Goal: Task Accomplishment & Management: Manage account settings

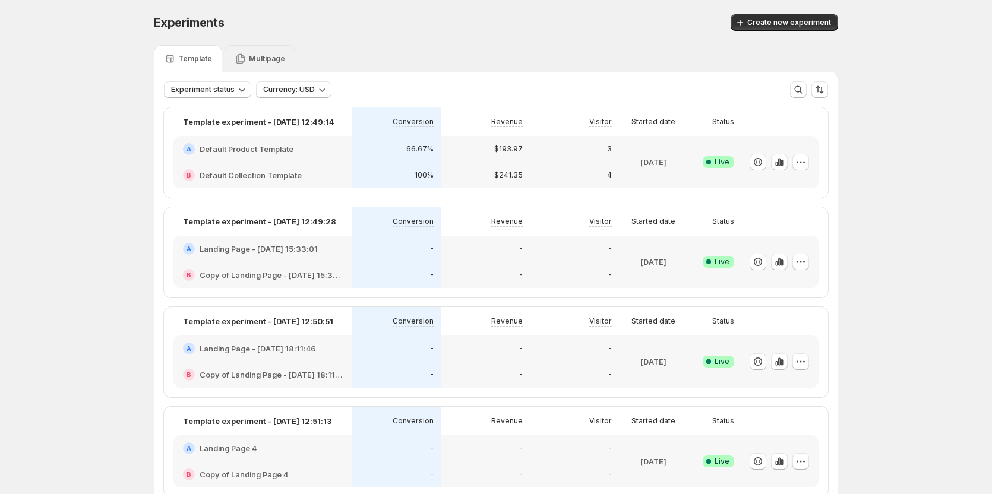
click at [268, 56] on p "Multipage" at bounding box center [267, 58] width 36 height 9
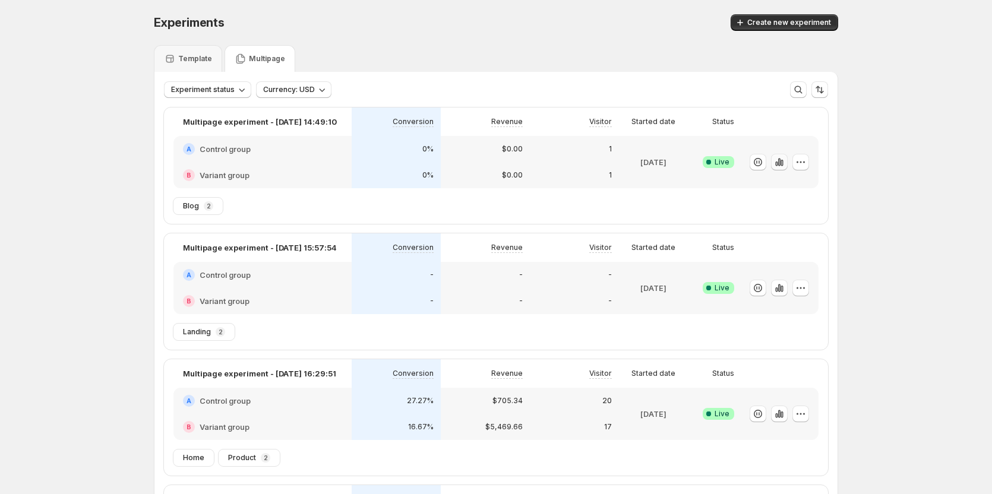
click at [780, 166] on icon "button" at bounding box center [779, 162] width 12 height 12
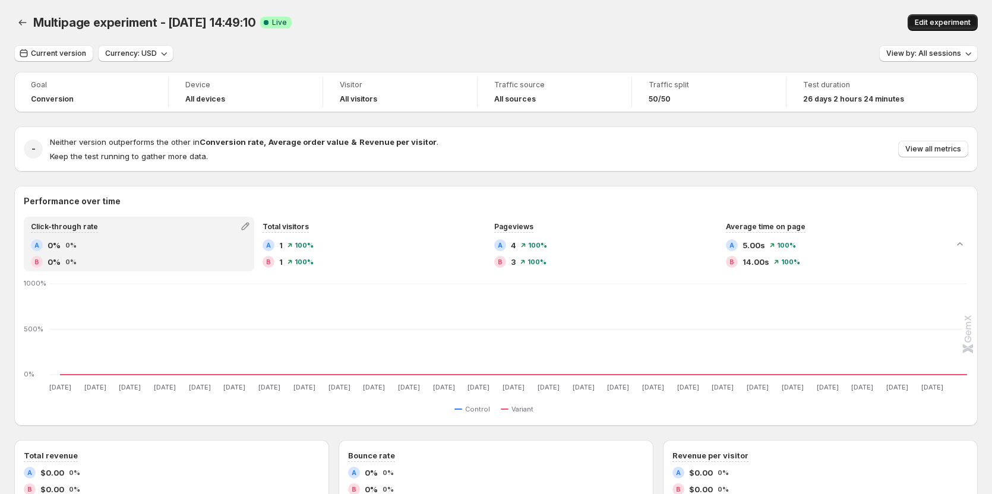
click at [939, 20] on span "Edit experiment" at bounding box center [942, 22] width 56 height 9
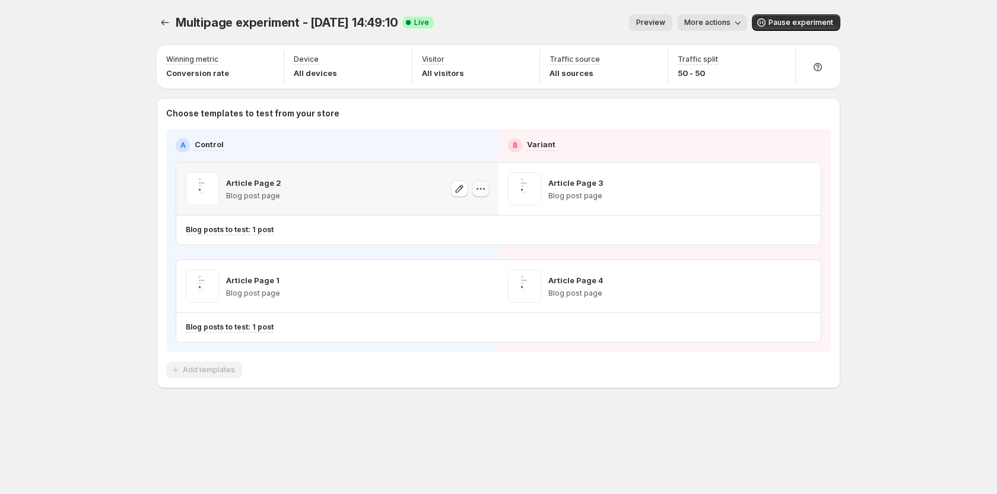
click at [482, 182] on button "button" at bounding box center [481, 188] width 17 height 17
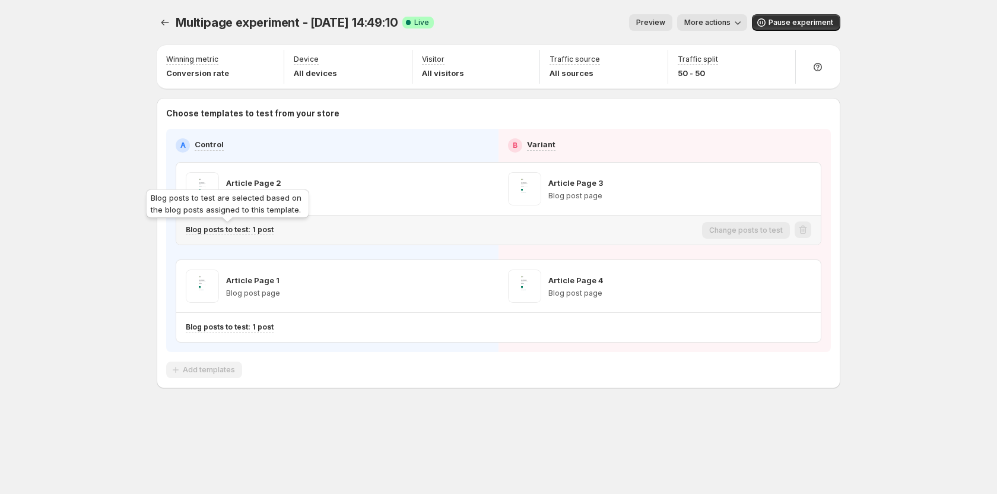
click at [251, 230] on p "Blog posts to test: 1 post" at bounding box center [230, 229] width 88 height 9
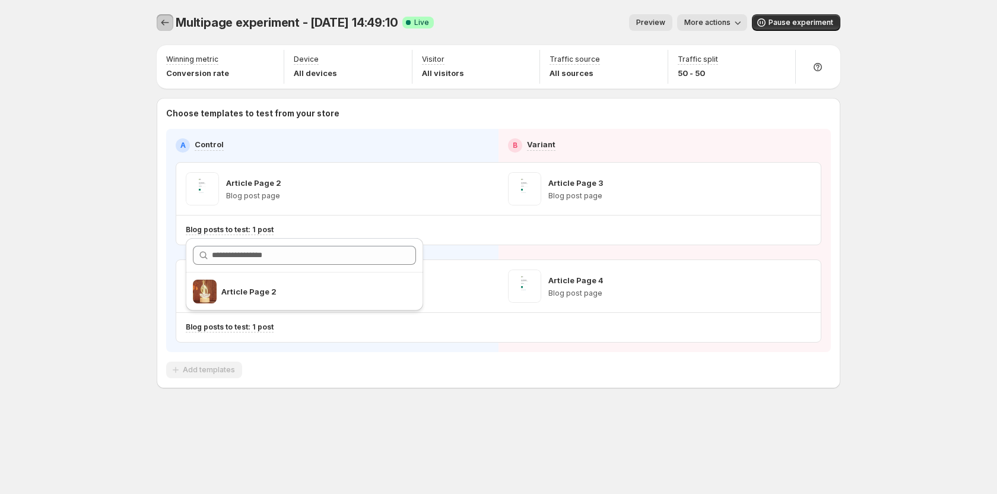
click at [164, 28] on button "Experiments" at bounding box center [165, 22] width 17 height 17
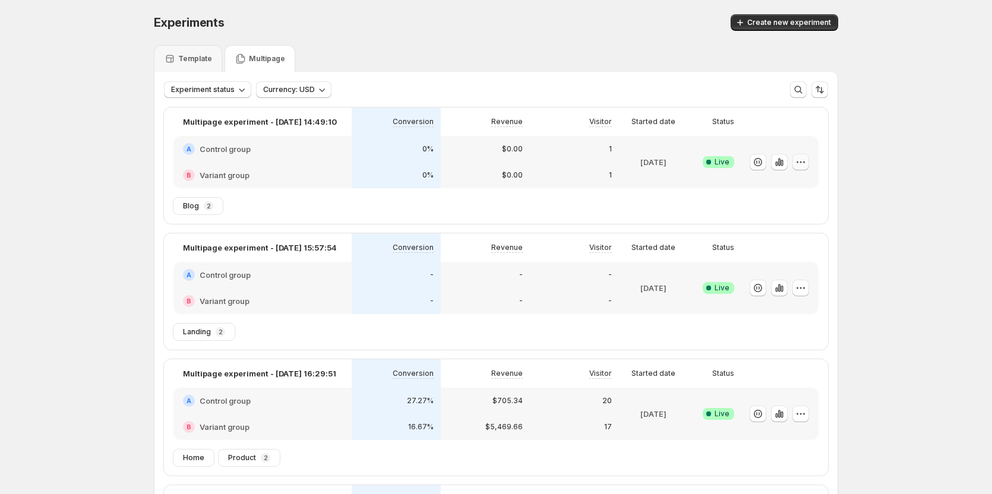
click at [806, 157] on icon "button" at bounding box center [800, 162] width 12 height 12
click at [749, 188] on icon "button" at bounding box center [743, 187] width 12 height 12
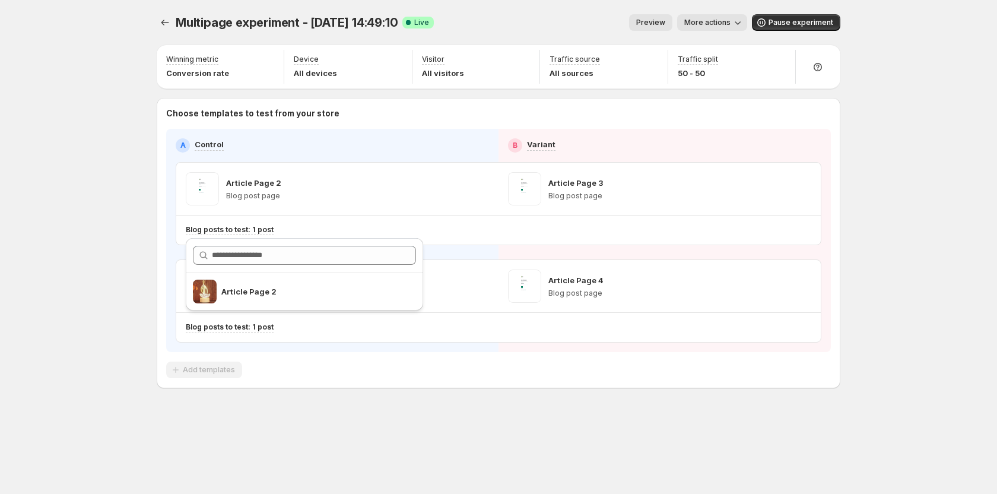
click at [58, 127] on div "Multipage experiment - [DATE] 14:49:10. This page is ready Multipage experiment…" at bounding box center [498, 247] width 997 height 494
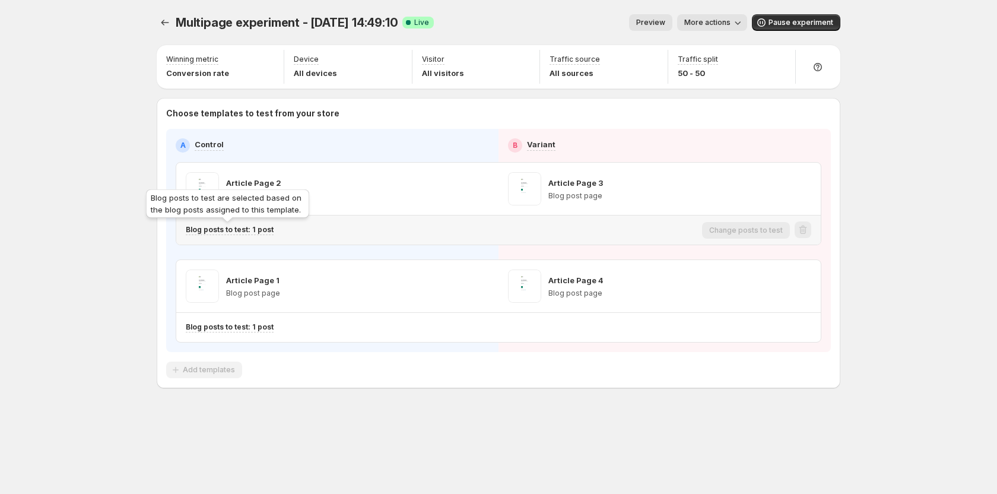
click at [208, 233] on p "Blog posts to test: 1 post" at bounding box center [230, 229] width 88 height 9
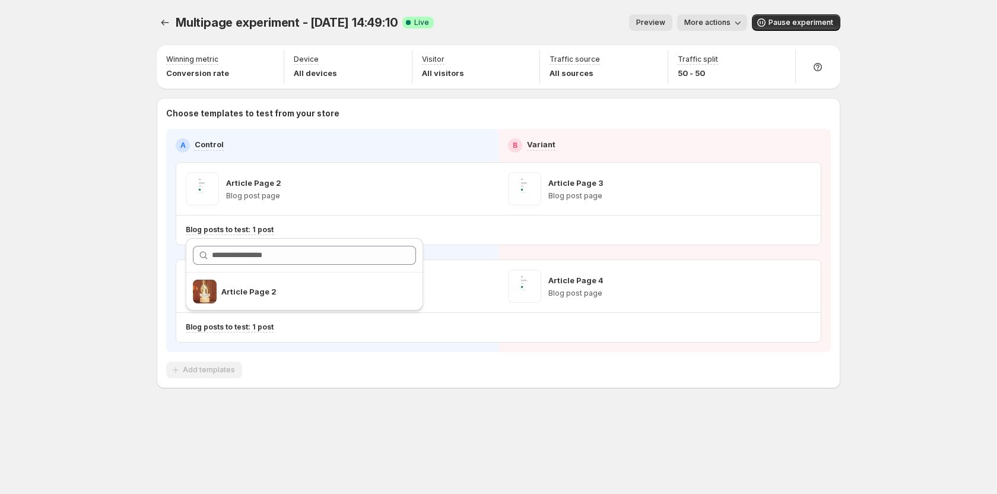
click at [131, 39] on div "Multipage experiment - [DATE] 14:49:10. This page is ready Multipage experiment…" at bounding box center [498, 247] width 997 height 494
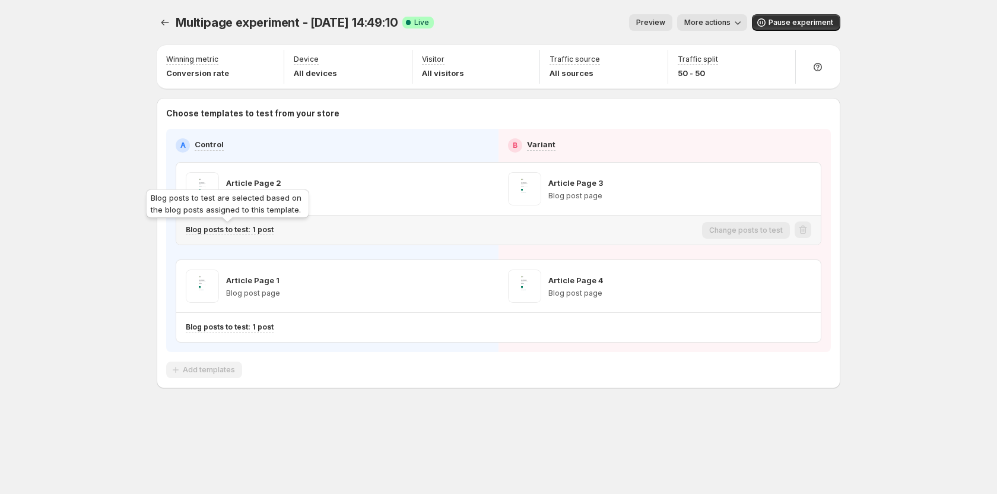
click at [245, 232] on p "Blog posts to test: 1 post" at bounding box center [230, 229] width 88 height 9
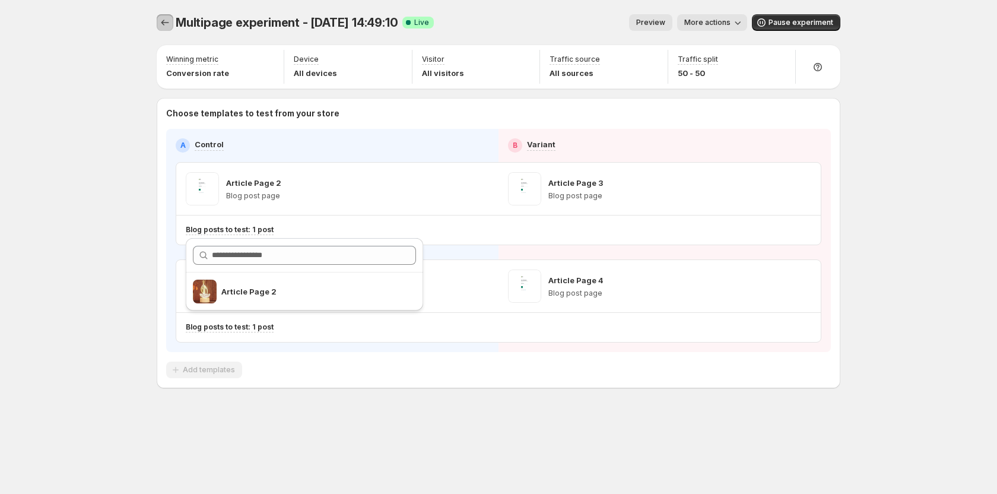
click at [162, 21] on icon "Experiments" at bounding box center [165, 23] width 12 height 12
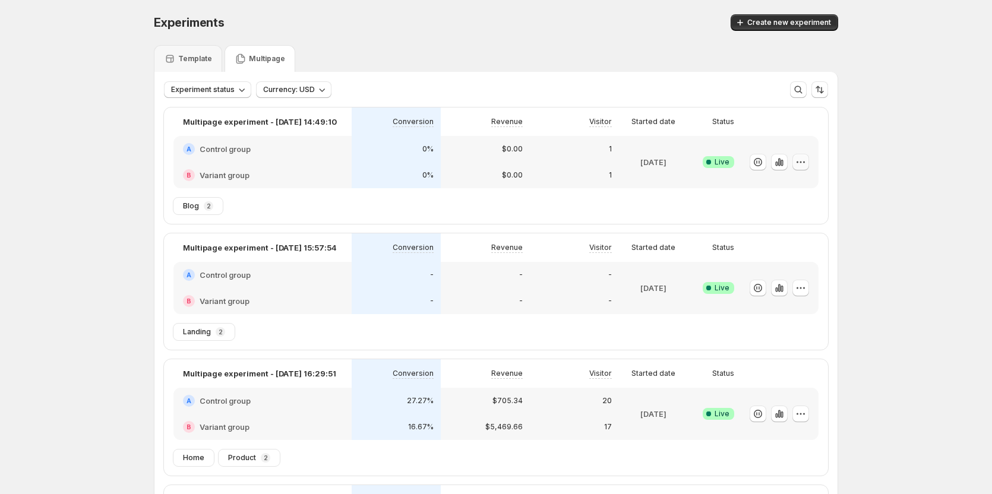
click at [809, 161] on button "button" at bounding box center [800, 162] width 17 height 17
click at [777, 183] on span "Edit" at bounding box center [814, 187] width 124 height 12
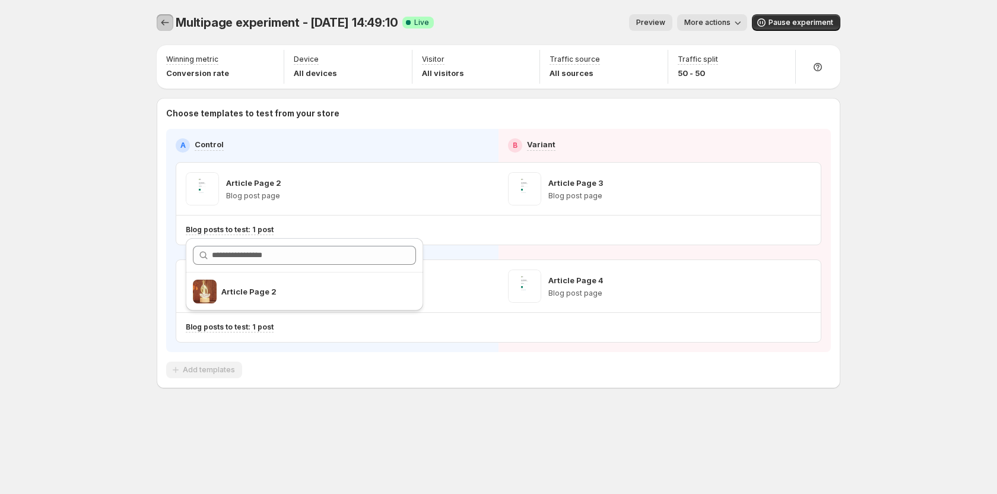
click at [169, 29] on button "Experiments" at bounding box center [165, 22] width 17 height 17
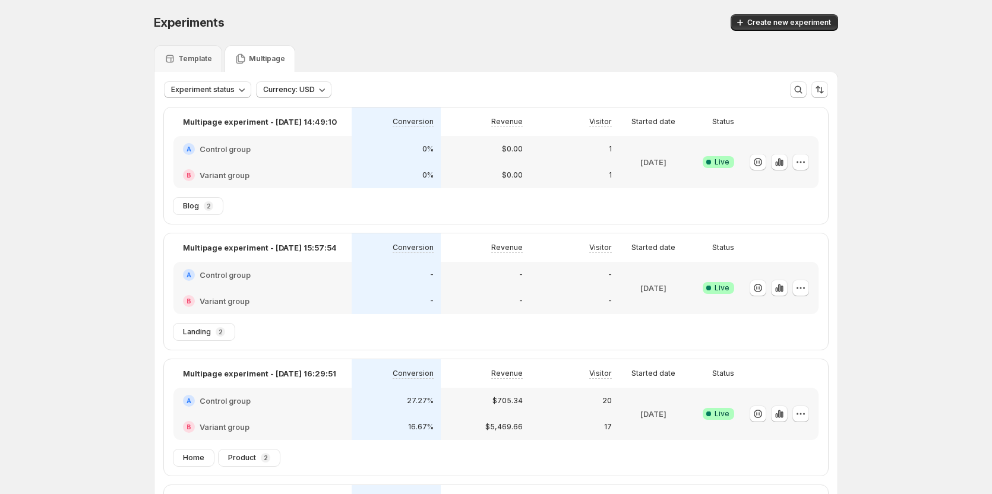
click at [106, 150] on div "Experiments. This page is ready Experiments Create new experiment Template Mult…" at bounding box center [496, 392] width 992 height 785
drag, startPoint x: 808, startPoint y: 160, endPoint x: 803, endPoint y: 164, distance: 6.8
click at [806, 160] on icon "button" at bounding box center [800, 162] width 12 height 12
click at [771, 185] on span "Edit" at bounding box center [814, 187] width 124 height 12
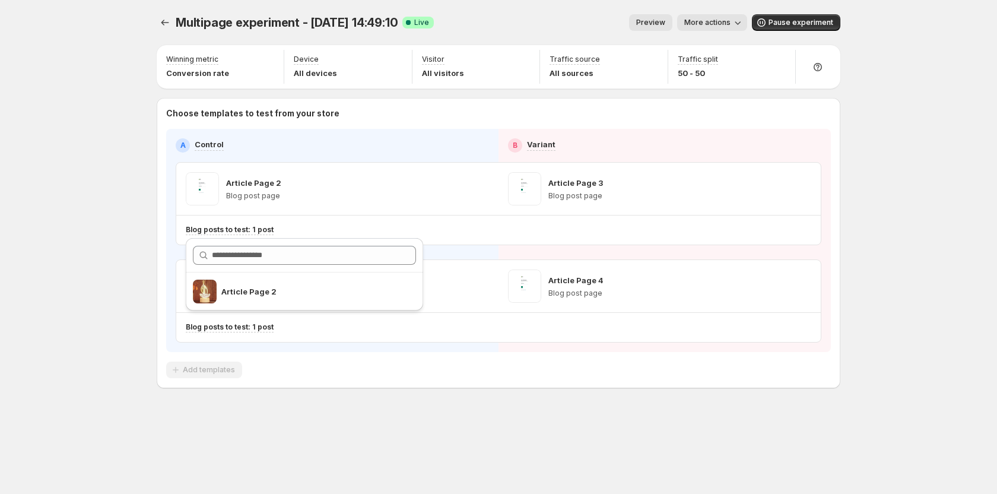
click at [120, 242] on div "Multipage experiment - [DATE] 14:49:10. This page is ready Multipage experiment…" at bounding box center [498, 247] width 997 height 494
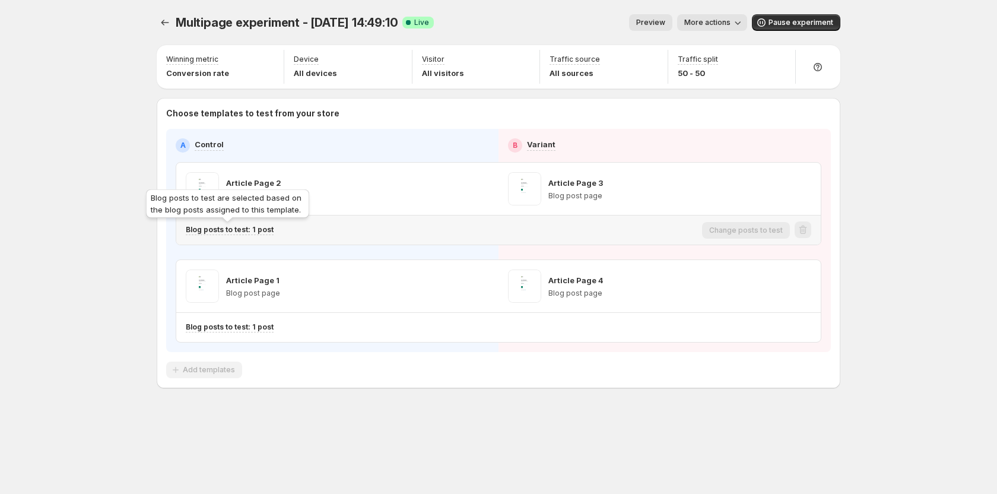
click at [225, 232] on p "Blog posts to test: 1 post" at bounding box center [230, 229] width 88 height 9
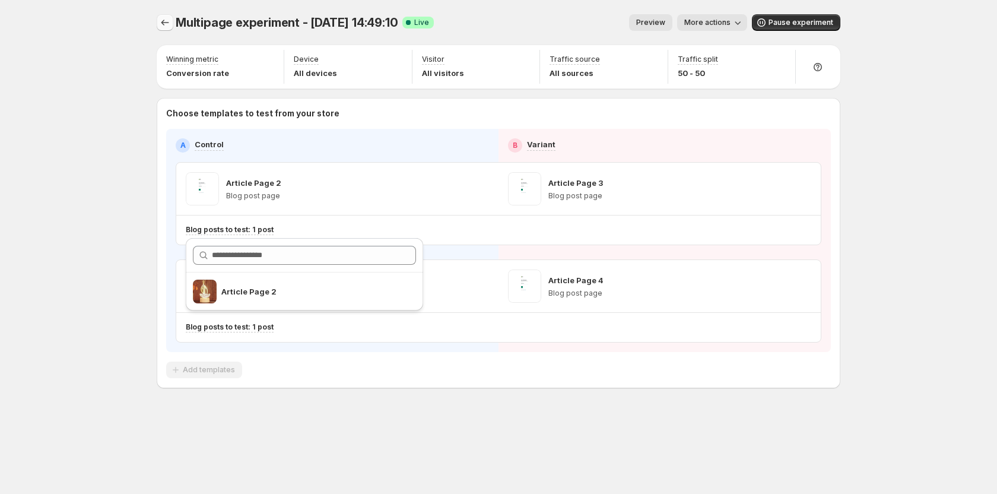
click at [161, 24] on icon "Experiments" at bounding box center [165, 23] width 12 height 12
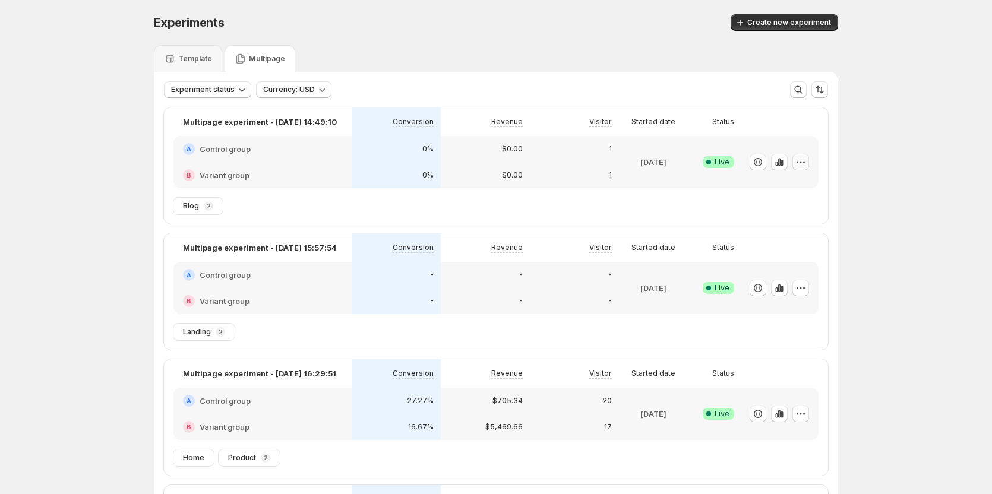
click at [804, 163] on icon "button" at bounding box center [800, 162] width 12 height 12
click at [781, 189] on span "Edit" at bounding box center [814, 187] width 124 height 12
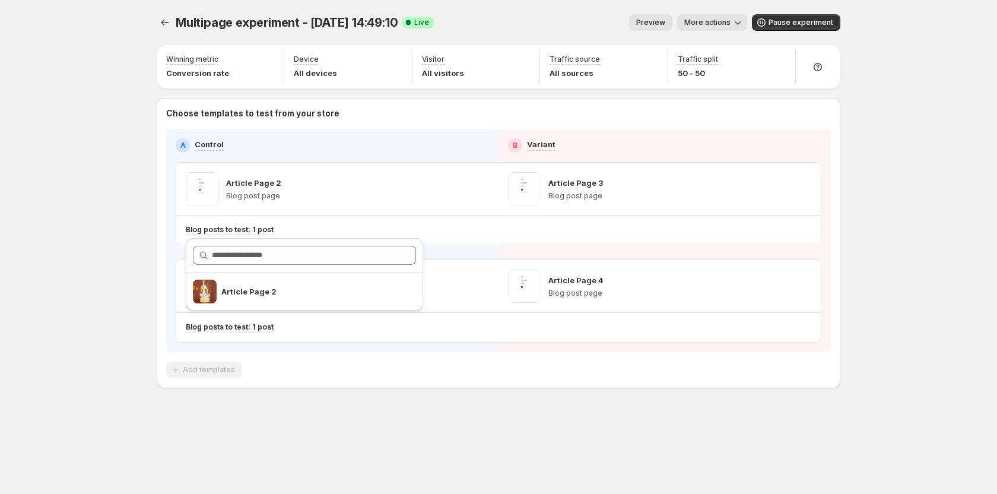
click at [101, 240] on div "Multipage experiment - [DATE] 14:49:10. This page is ready Multipage experiment…" at bounding box center [498, 247] width 997 height 494
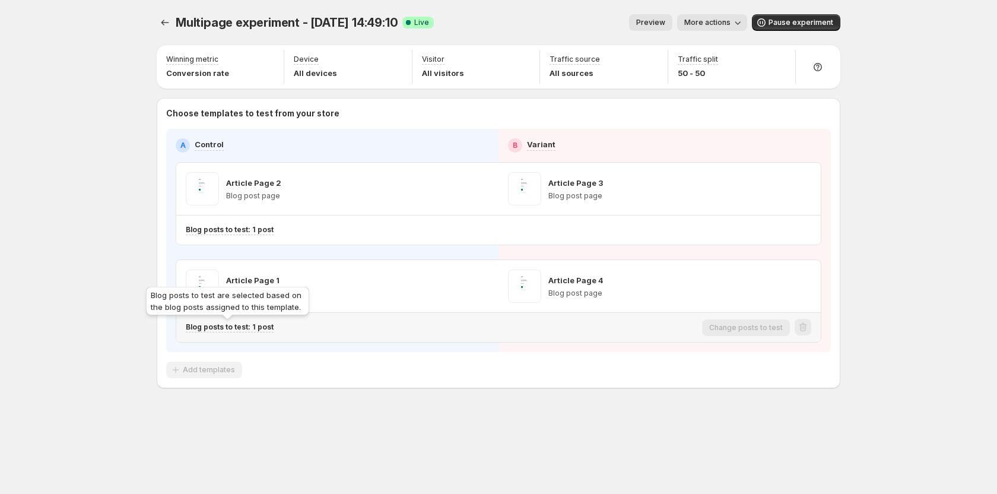
click at [193, 325] on p "Blog posts to test: 1 post" at bounding box center [230, 326] width 88 height 9
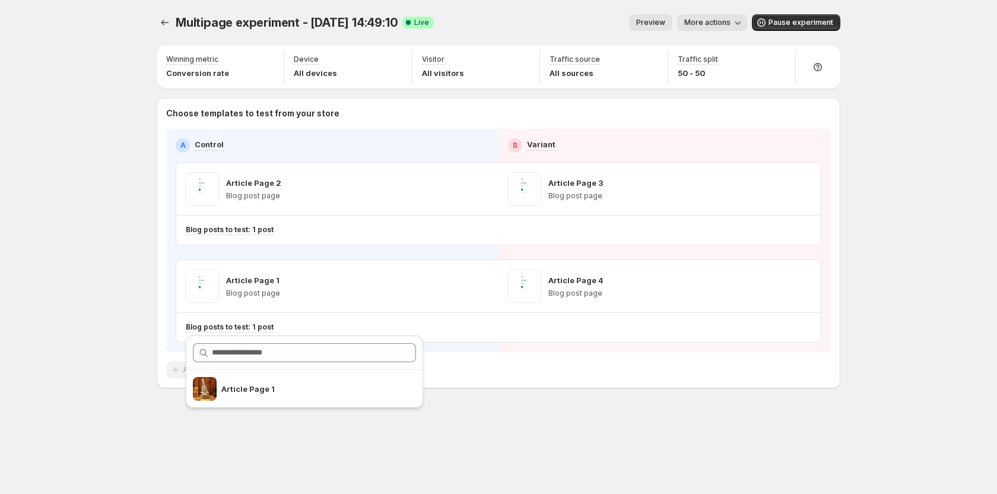
click at [74, 261] on div "Multipage experiment - [DATE] 14:49:10. This page is ready Multipage experiment…" at bounding box center [498, 247] width 997 height 494
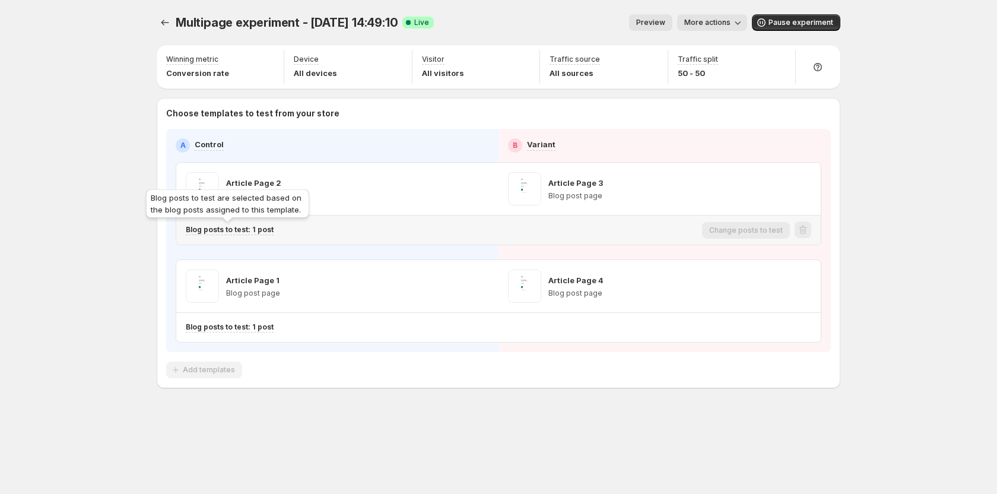
click at [259, 229] on p "Blog posts to test: 1 post" at bounding box center [230, 229] width 88 height 9
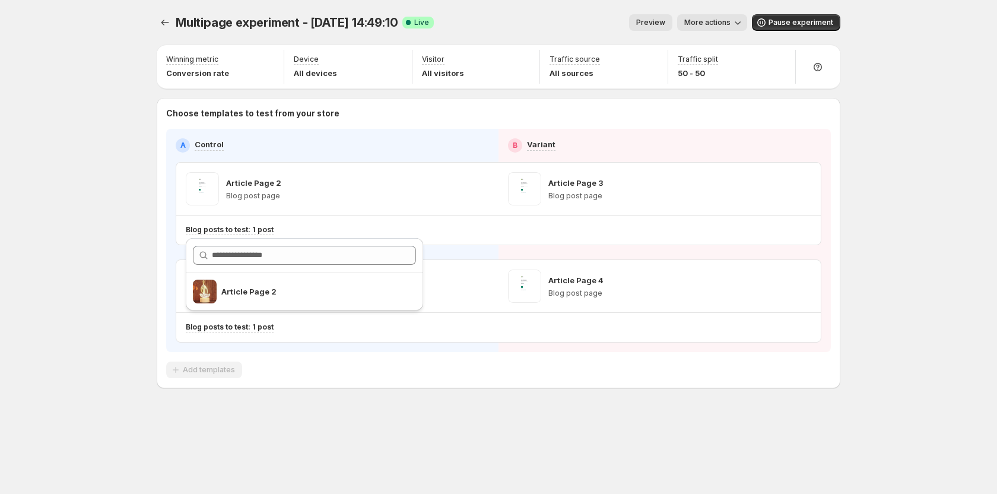
click at [141, 167] on div "Multipage experiment - [DATE] 14:49:10. This page is ready Multipage experiment…" at bounding box center [498, 247] width 997 height 494
click at [651, 25] on span "Preview" at bounding box center [650, 22] width 29 height 9
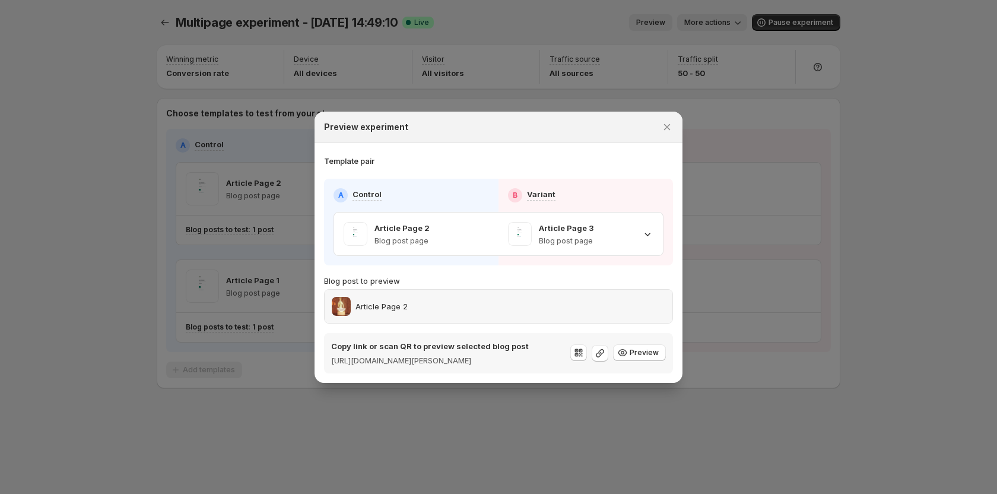
click at [576, 297] on div "Article Page 2" at bounding box center [499, 306] width 334 height 19
click at [638, 222] on div "Article Page 3 Blog post page" at bounding box center [580, 234] width 145 height 24
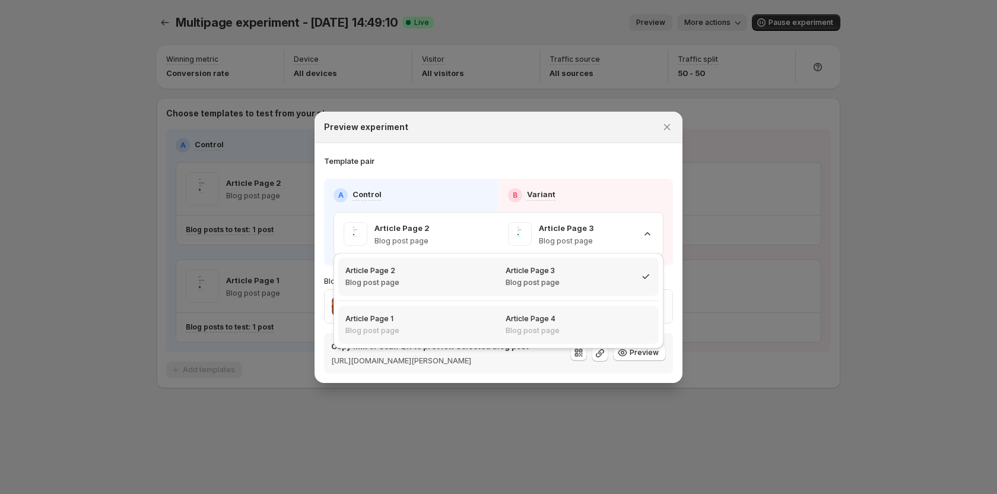
click at [506, 322] on p "Article Page 4" at bounding box center [531, 318] width 50 height 9
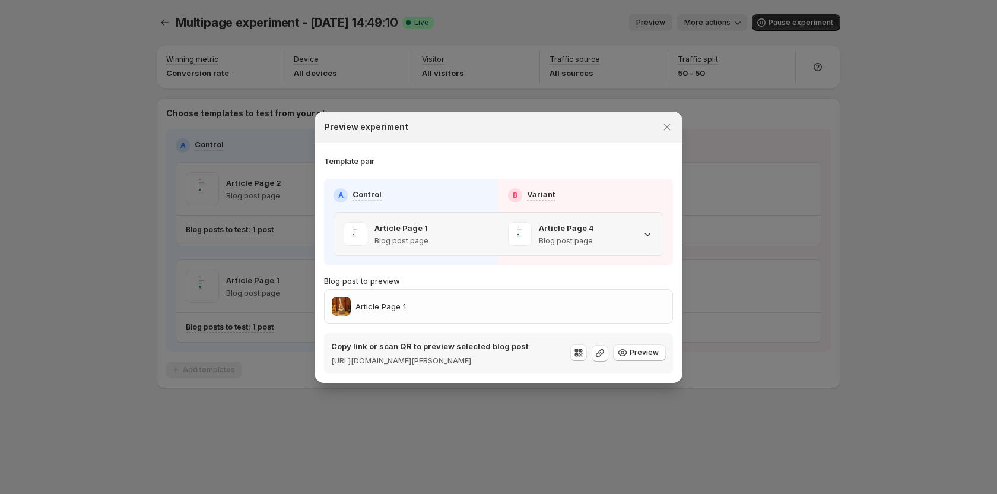
click at [629, 228] on div "Article Page 4 Blog post page" at bounding box center [580, 234] width 145 height 24
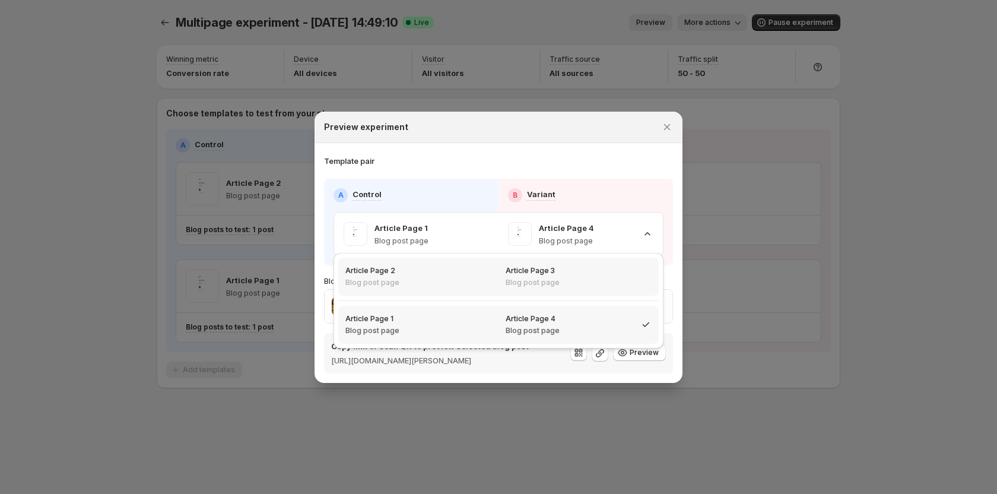
click at [530, 287] on p "Blog post page" at bounding box center [533, 282] width 54 height 9
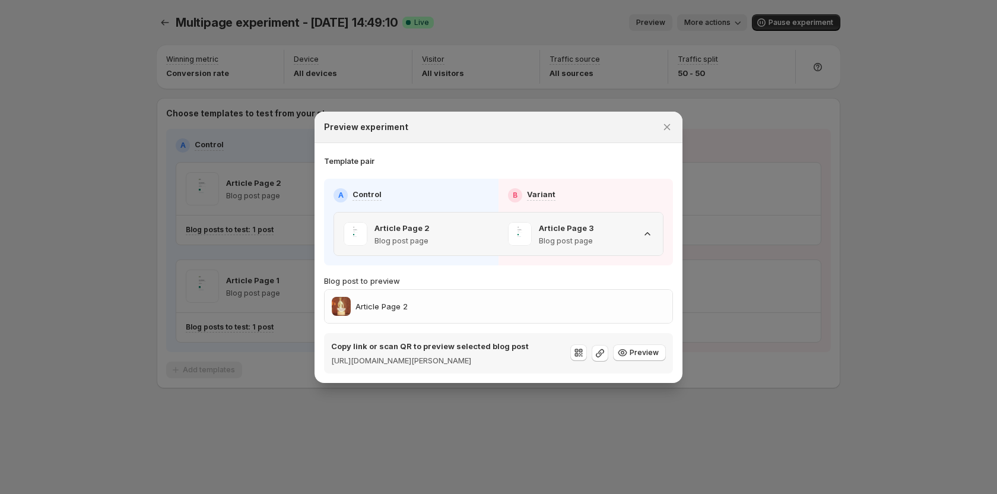
click at [559, 225] on p "Article Page 3" at bounding box center [566, 228] width 55 height 12
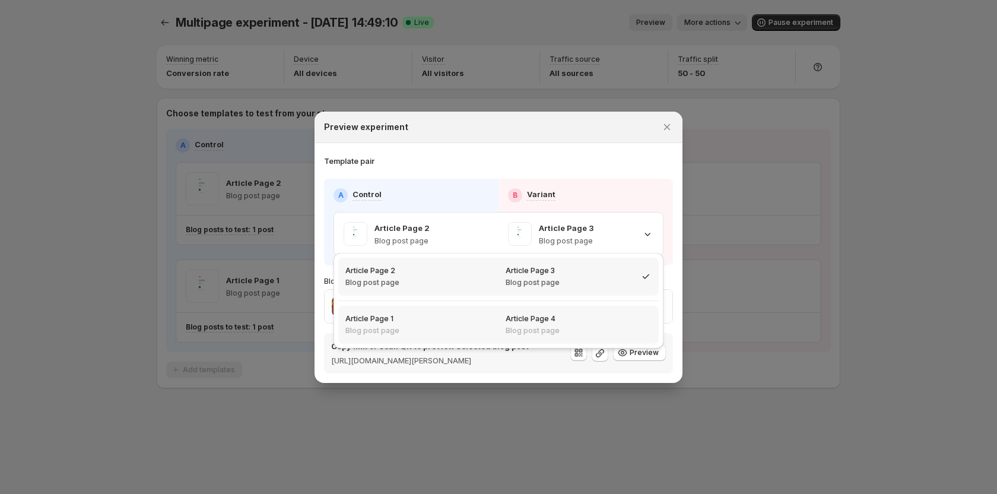
click at [556, 324] on div "Article Page 4 Blog post page" at bounding box center [533, 324] width 54 height 21
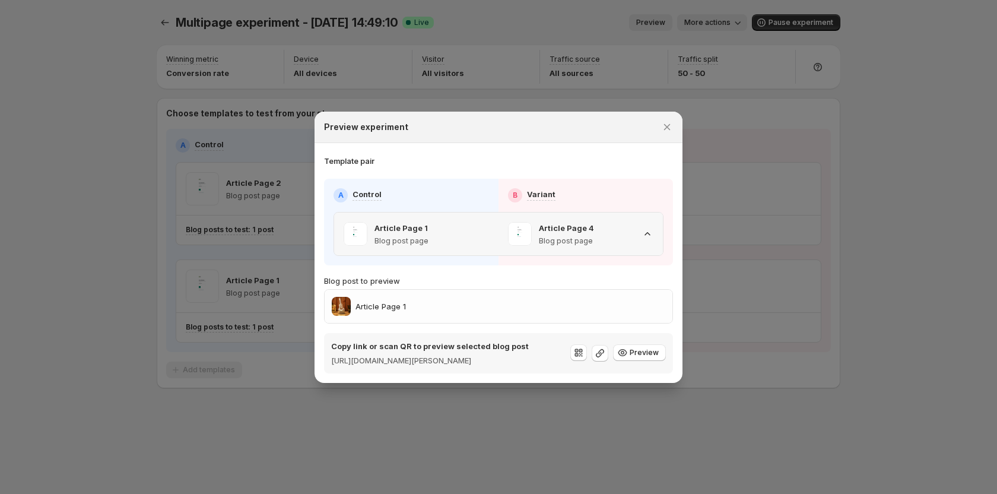
click at [604, 233] on div "Article Page 4 Blog post page" at bounding box center [580, 234] width 145 height 24
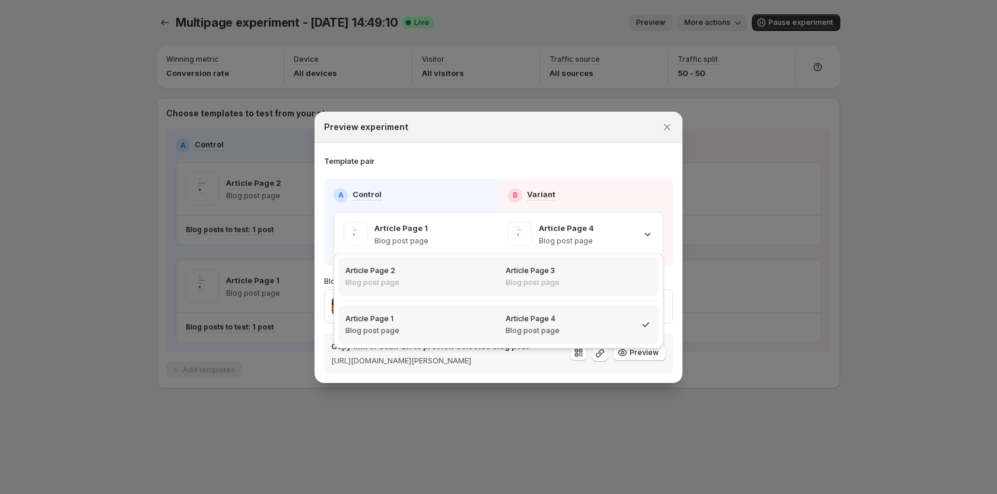
click at [575, 284] on div "Article Page 3 Blog post page" at bounding box center [579, 276] width 146 height 21
